Goal: Information Seeking & Learning: Learn about a topic

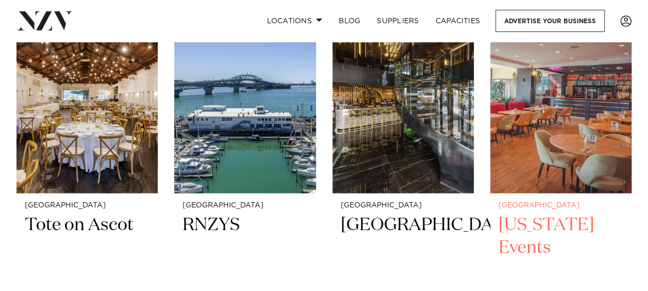
scroll to position [2938, 0]
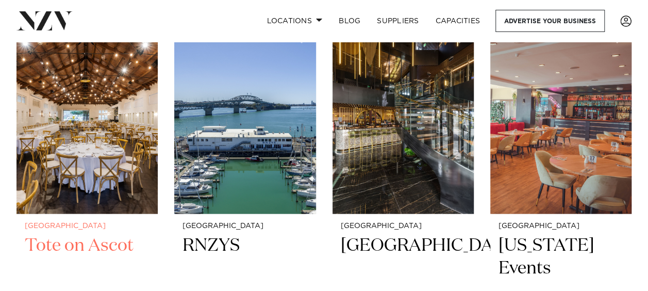
click at [77, 145] on img at bounding box center [86, 119] width 141 height 190
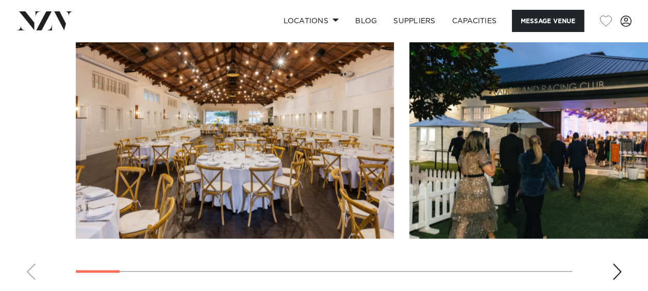
scroll to position [1082, 0]
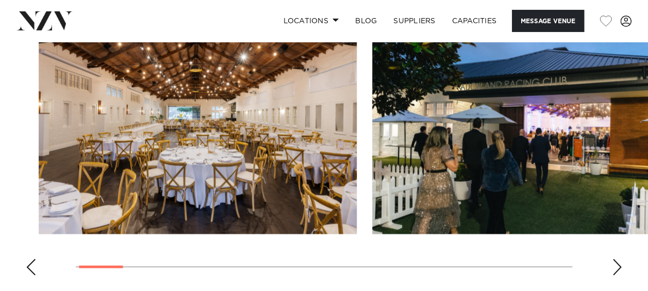
click at [506, 131] on img "2 / 17" at bounding box center [531, 117] width 318 height 233
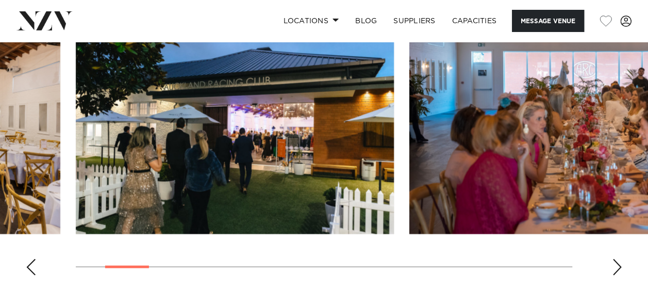
click at [554, 132] on img "3 / 17" at bounding box center [568, 117] width 318 height 233
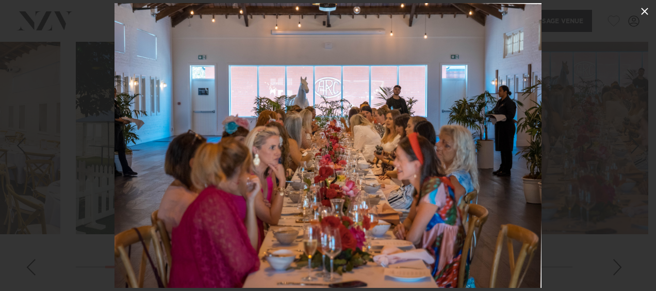
click at [641, 11] on icon at bounding box center [644, 11] width 12 height 12
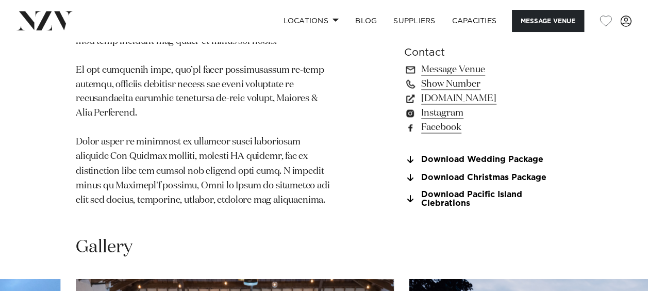
scroll to position [745, 0]
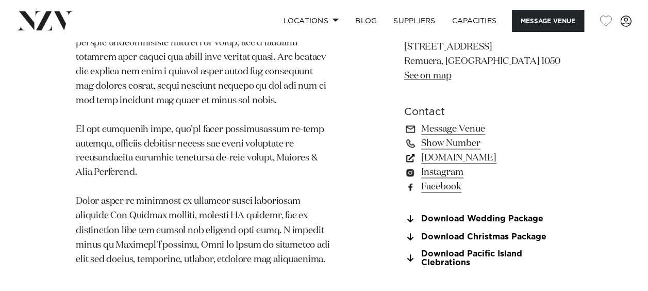
click at [495, 150] on link "[DOMAIN_NAME]" at bounding box center [488, 157] width 168 height 14
